Goal: Use online tool/utility: Utilize a website feature to perform a specific function

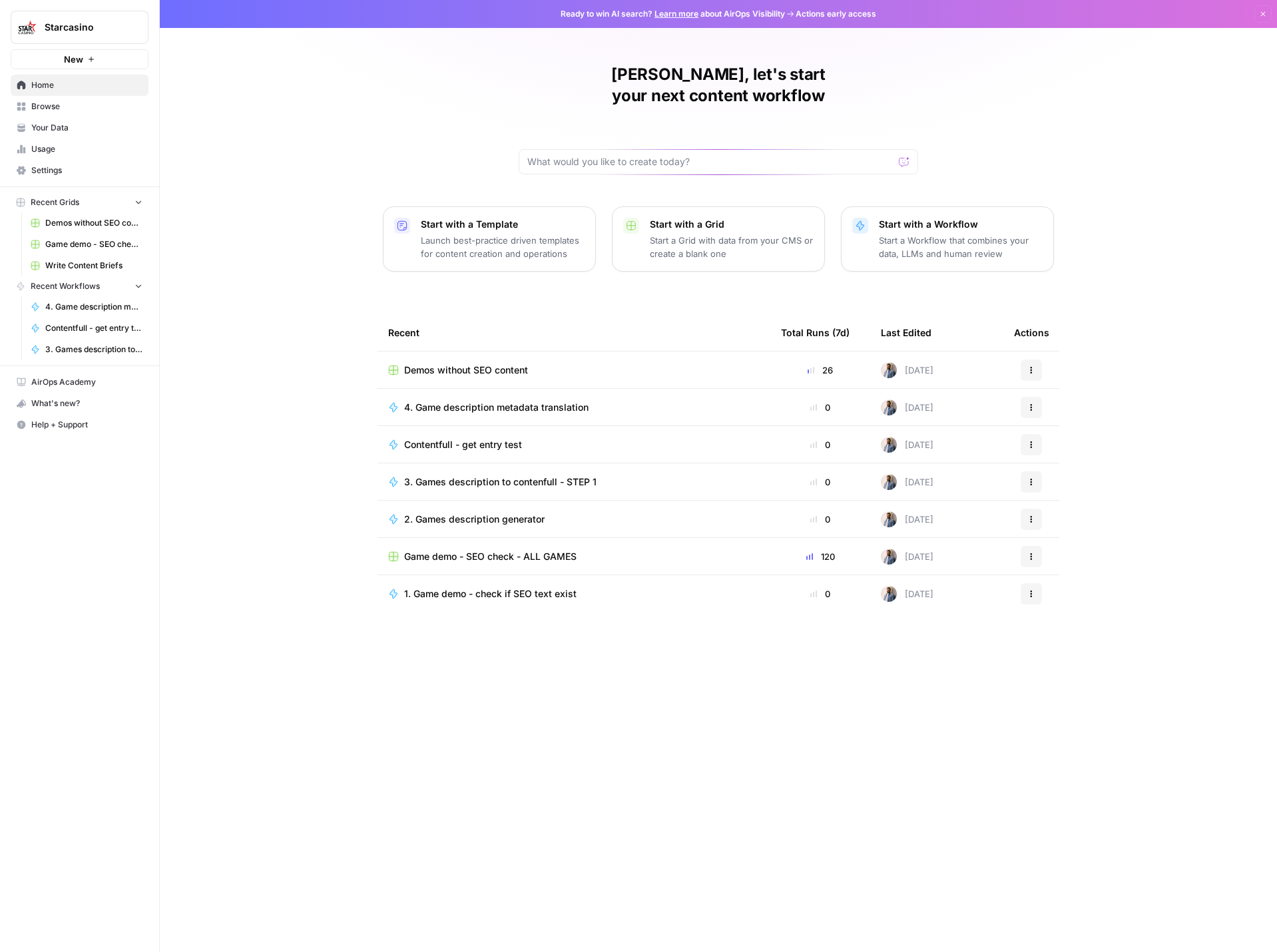
click at [512, 550] on span "Game demo - SEO check - ALL GAMES" at bounding box center [490, 556] width 173 height 13
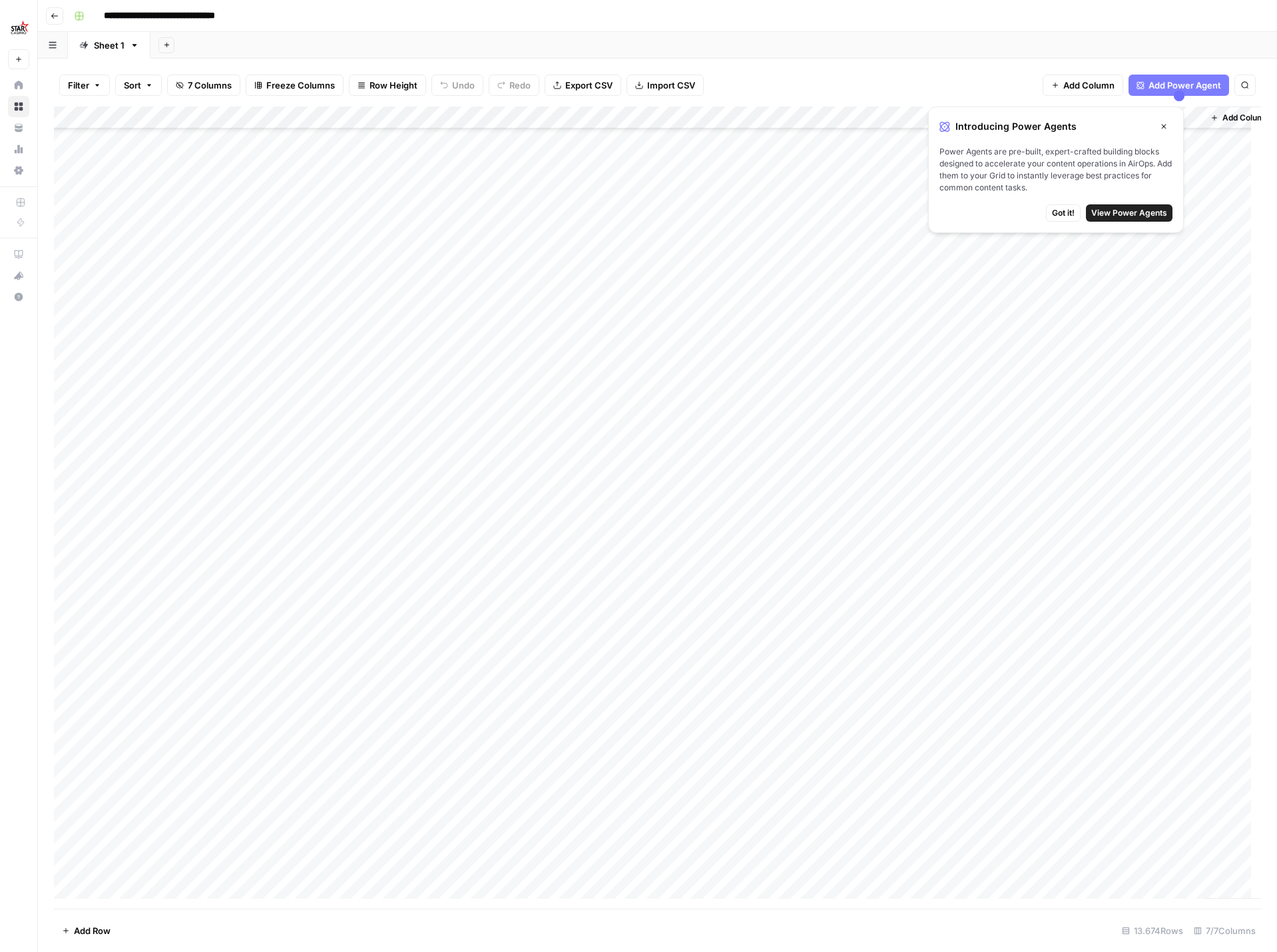
scroll to position [2529, 0]
click at [1067, 208] on span "Got it!" at bounding box center [1063, 212] width 23 height 12
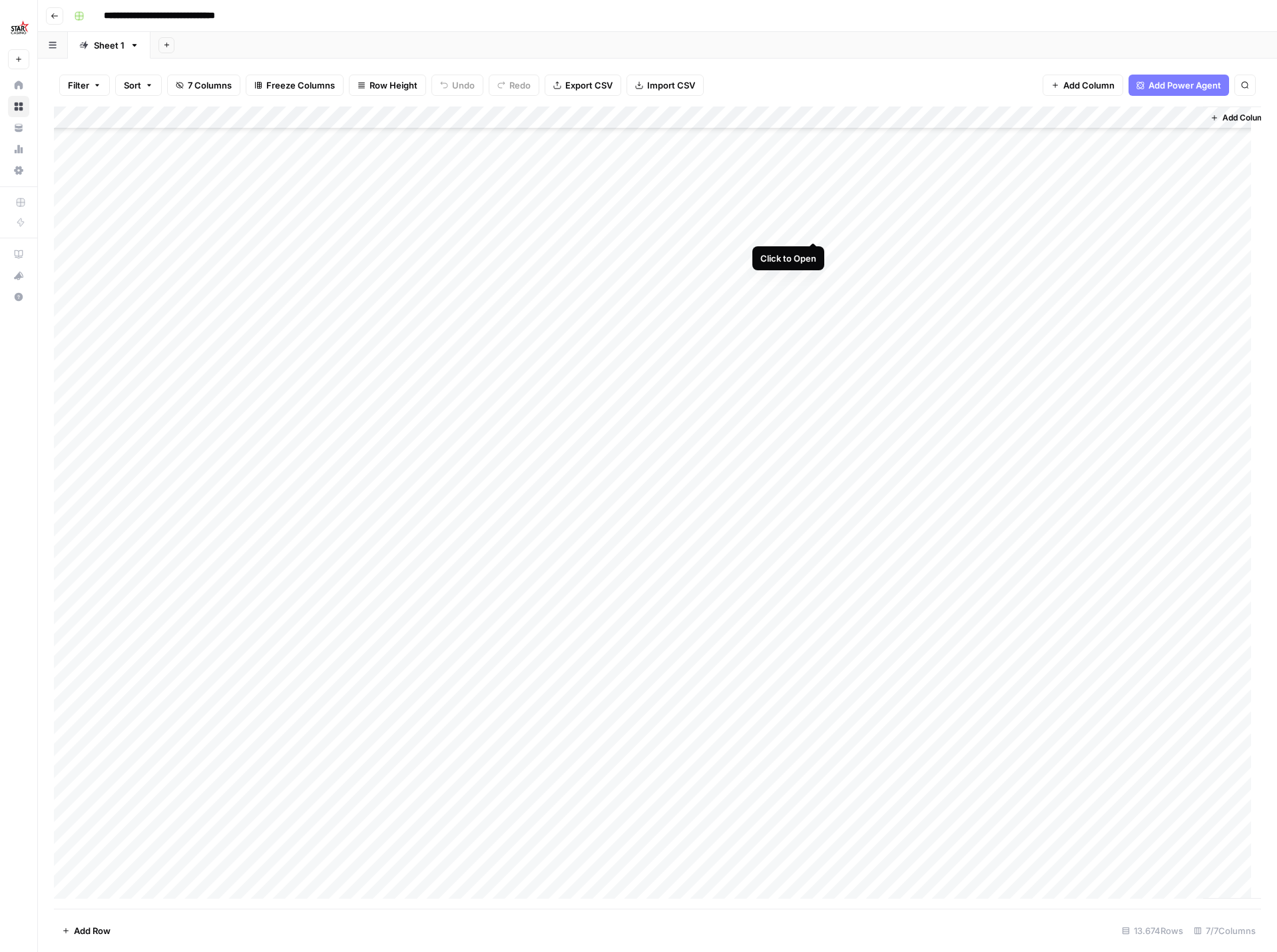
click at [814, 230] on div "Add Column" at bounding box center [657, 507] width 1207 height 802
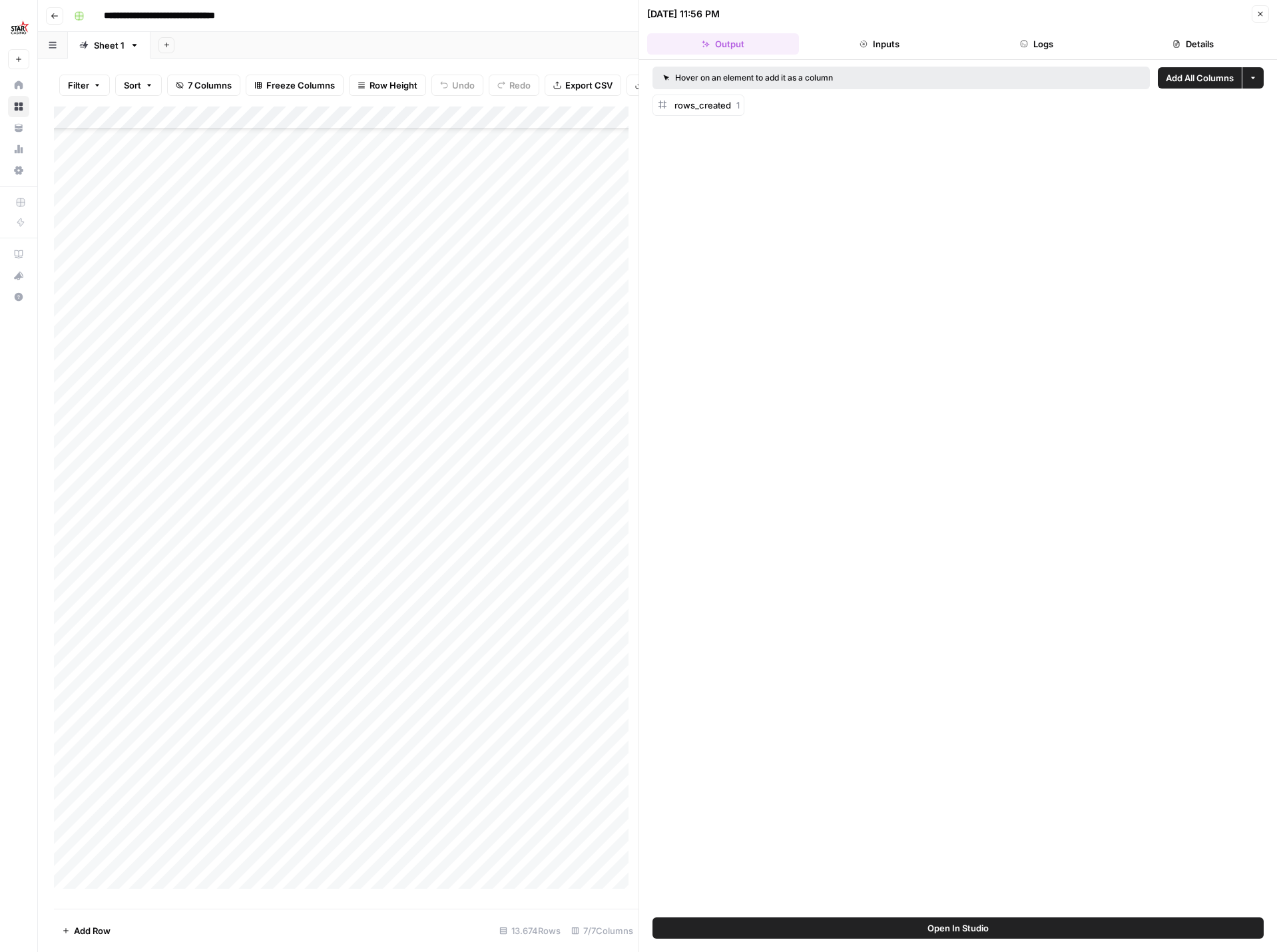
click at [1062, 37] on button "Logs" at bounding box center [1036, 43] width 152 height 21
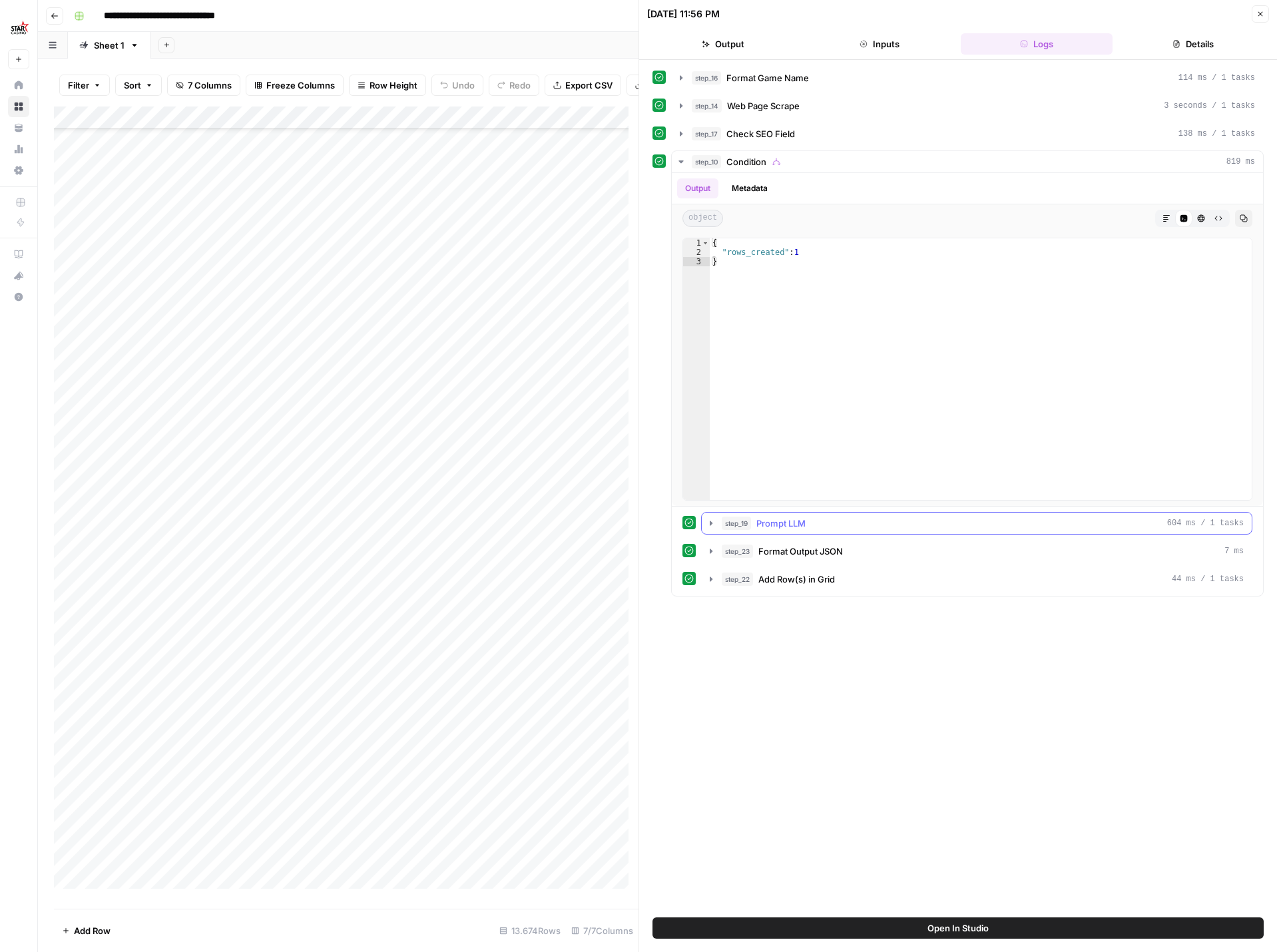
click at [710, 522] on icon "button" at bounding box center [711, 522] width 3 height 5
click at [711, 651] on icon "button" at bounding box center [711, 649] width 3 height 5
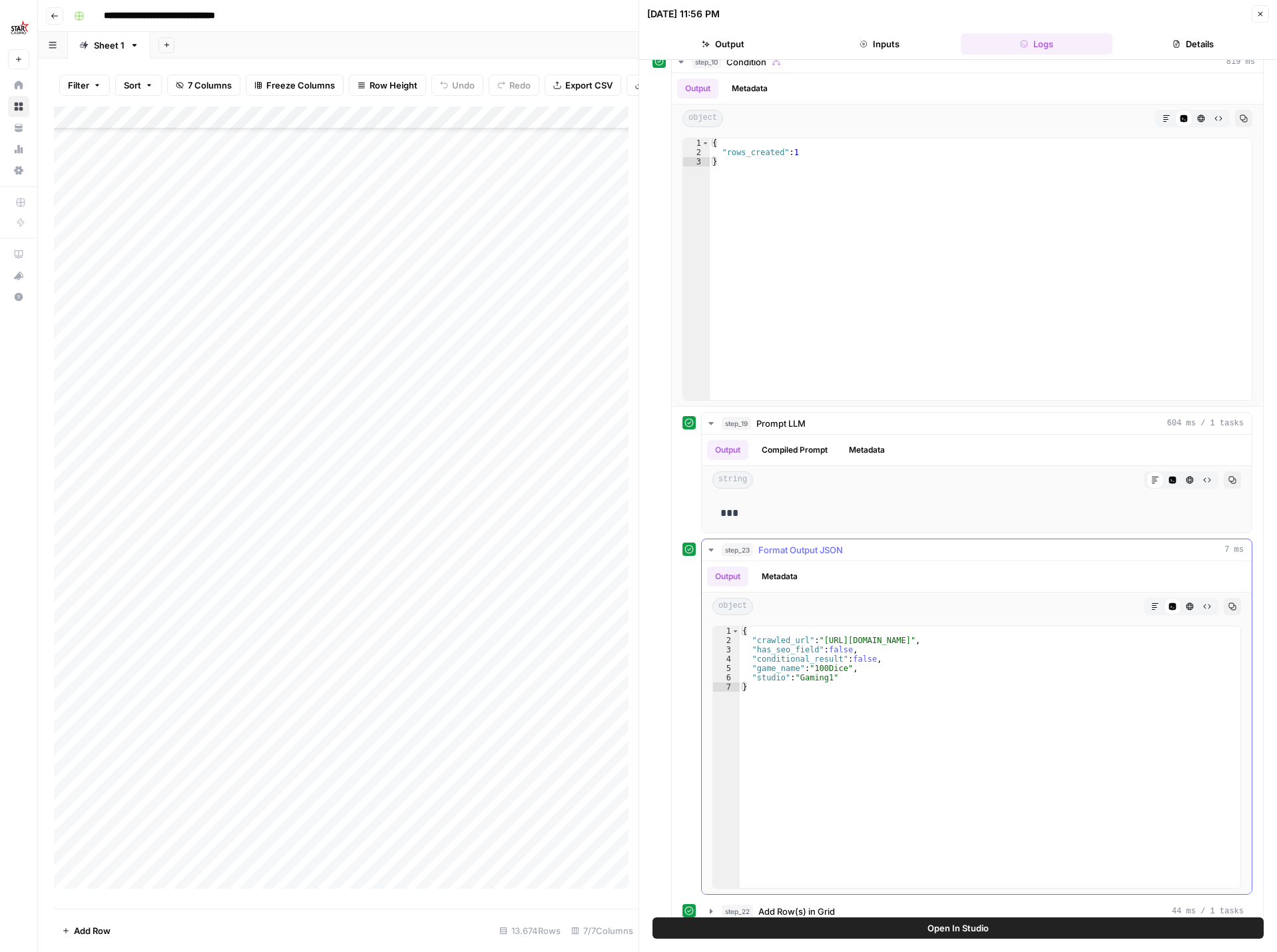
scroll to position [118, 0]
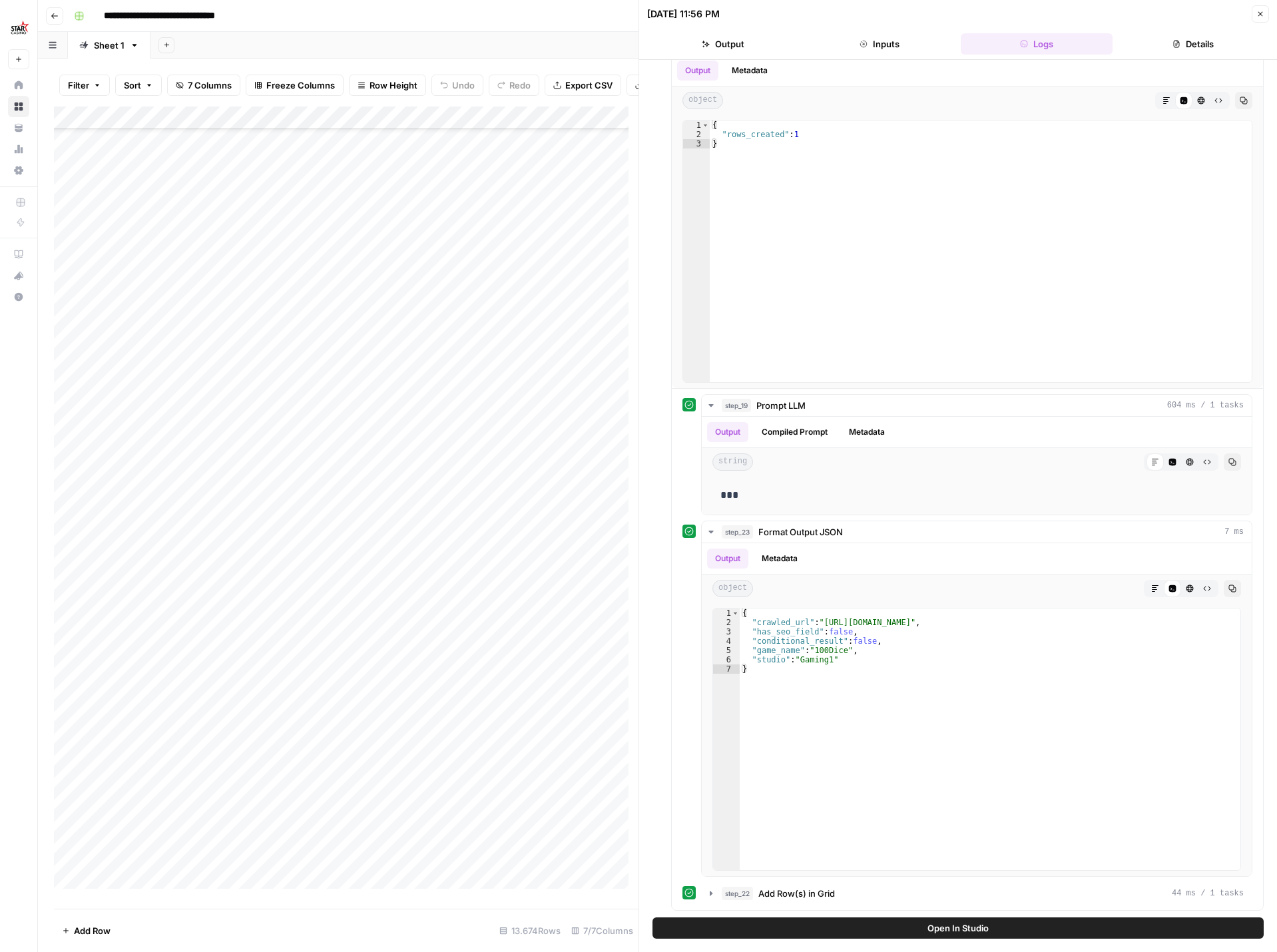
click at [1261, 17] on icon "button" at bounding box center [1260, 14] width 8 height 8
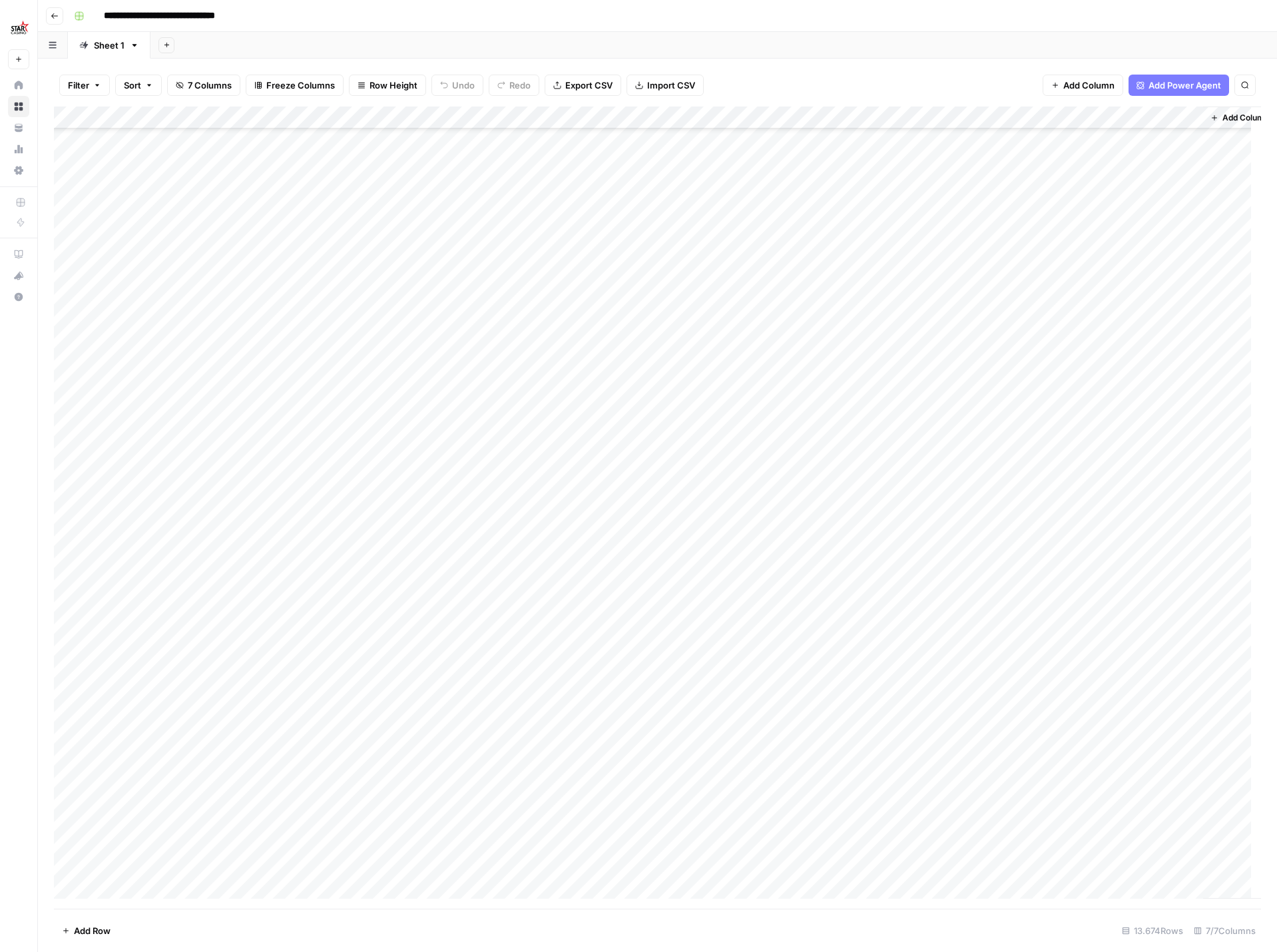
scroll to position [133, 0]
click at [61, 16] on button "Go back" at bounding box center [54, 16] width 17 height 17
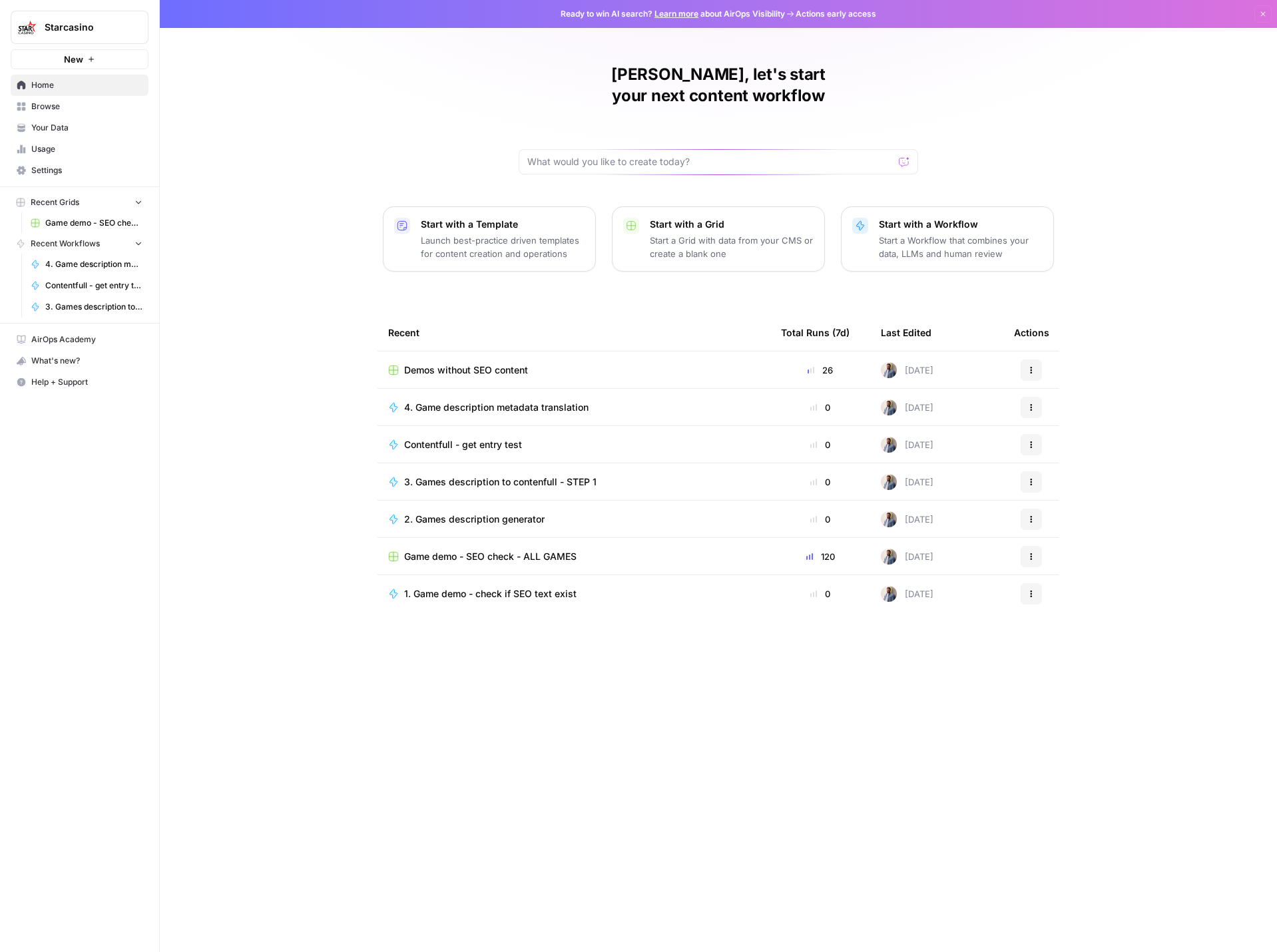
click at [455, 513] on span "2. Games description generator" at bounding box center [474, 519] width 140 height 13
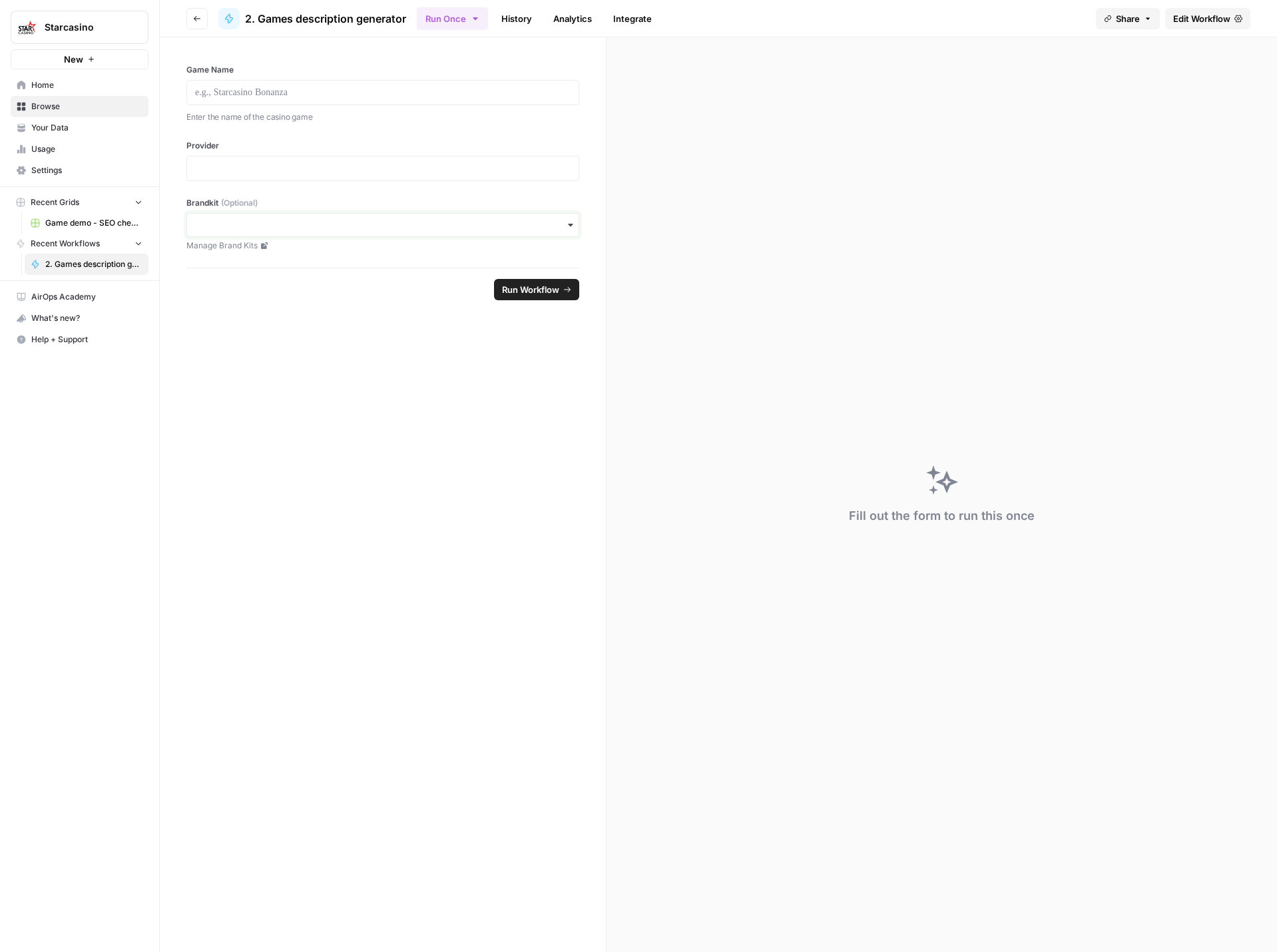
click at [393, 230] on input "Brandkit (Optional)" at bounding box center [383, 225] width 375 height 13
click at [313, 370] on form "Game Name Enter the name of the casino game Provider Brandkit (Optional) Manage…" at bounding box center [383, 494] width 447 height 914
click at [199, 21] on icon "button" at bounding box center [197, 19] width 8 height 8
